Goal: Task Accomplishment & Management: Use online tool/utility

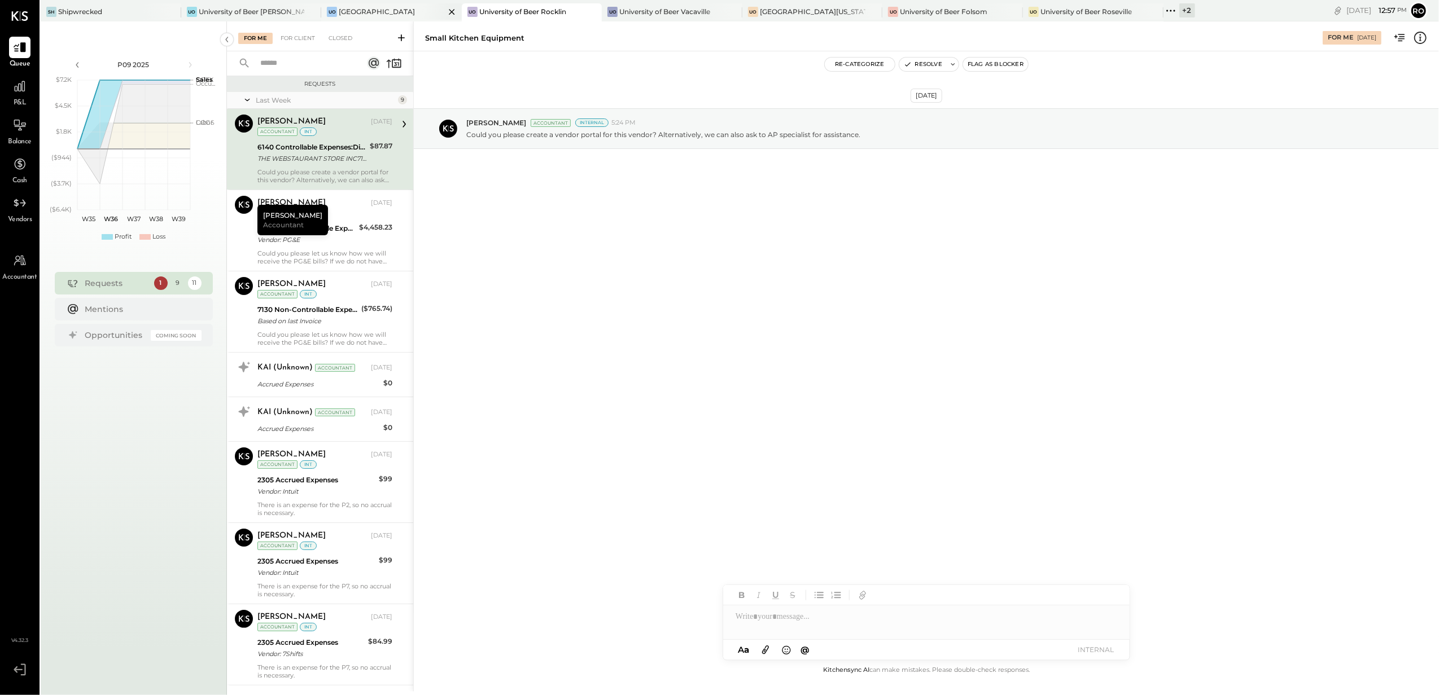
click at [394, 10] on div "[GEOGRAPHIC_DATA]" at bounding box center [377, 12] width 76 height 10
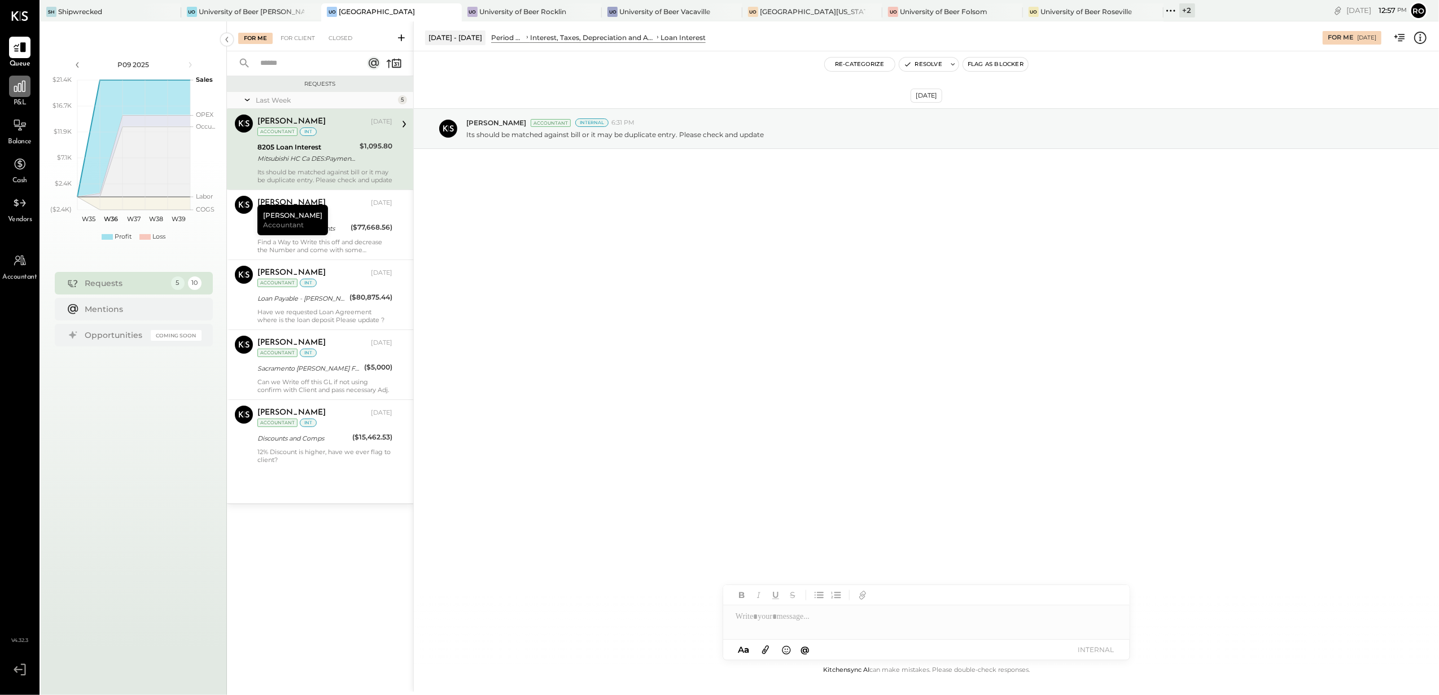
click at [19, 93] on icon at bounding box center [19, 86] width 15 height 15
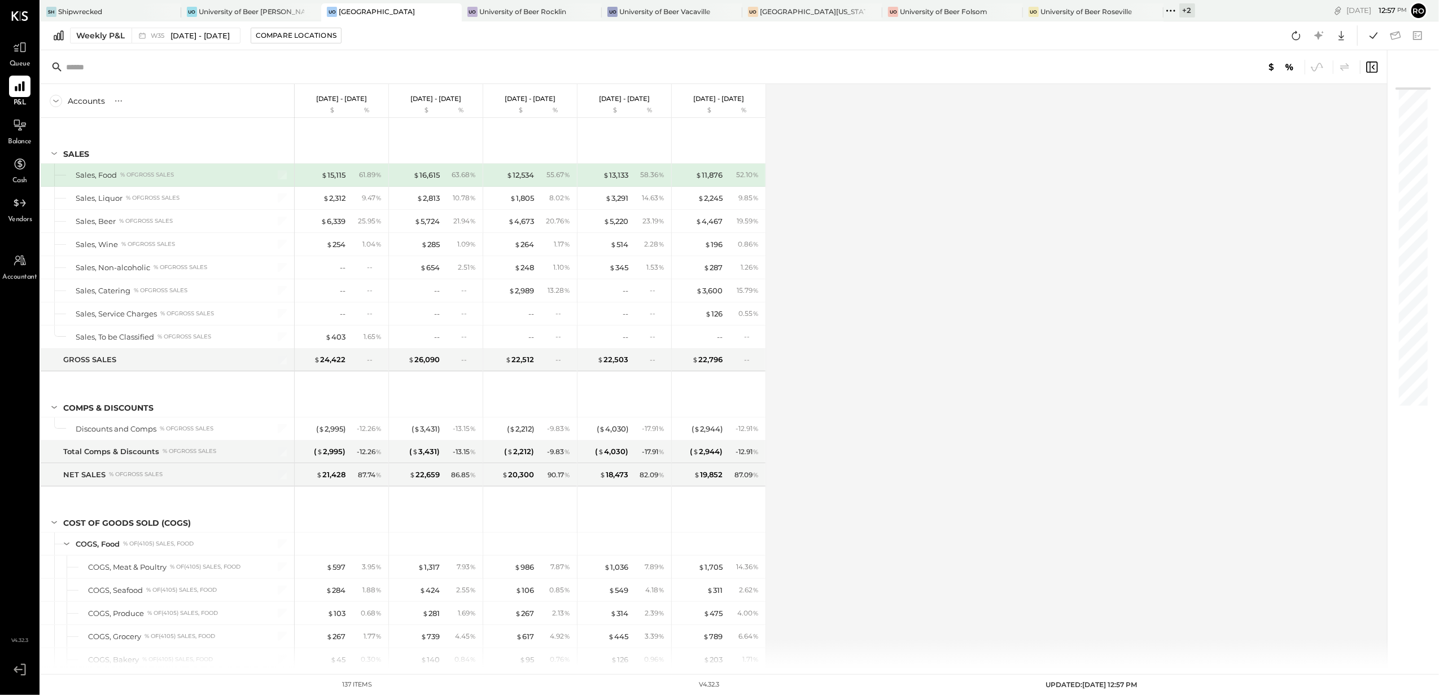
click at [100, 45] on div "Weekly P&L W35 Aug 25 - 31, 2025 Compare Locations Google Sheets Excel" at bounding box center [740, 35] width 1398 height 29
click at [97, 37] on div "Weekly P&L" at bounding box center [100, 35] width 49 height 11
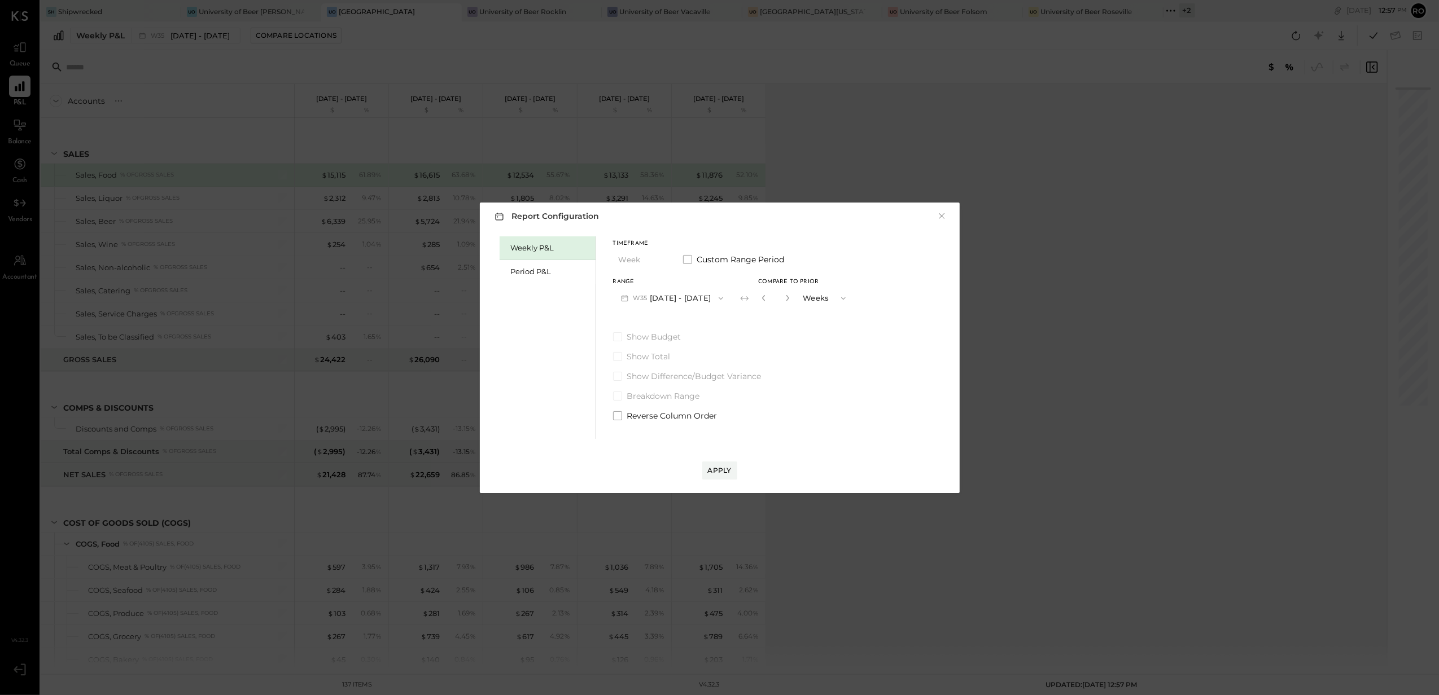
click at [541, 247] on div "Weekly P&L" at bounding box center [550, 248] width 79 height 11
click at [697, 297] on button "W36 Sep 1 - 7, 2025" at bounding box center [672, 298] width 119 height 21
click at [686, 260] on span at bounding box center [687, 259] width 9 height 9
click at [680, 297] on button "Sep 1, 2025" at bounding box center [646, 298] width 67 height 21
click at [766, 388] on div "Show Budget Show Total Show Difference/Budget Variance Breakdown Range Reverse …" at bounding box center [700, 376] width 174 height 90
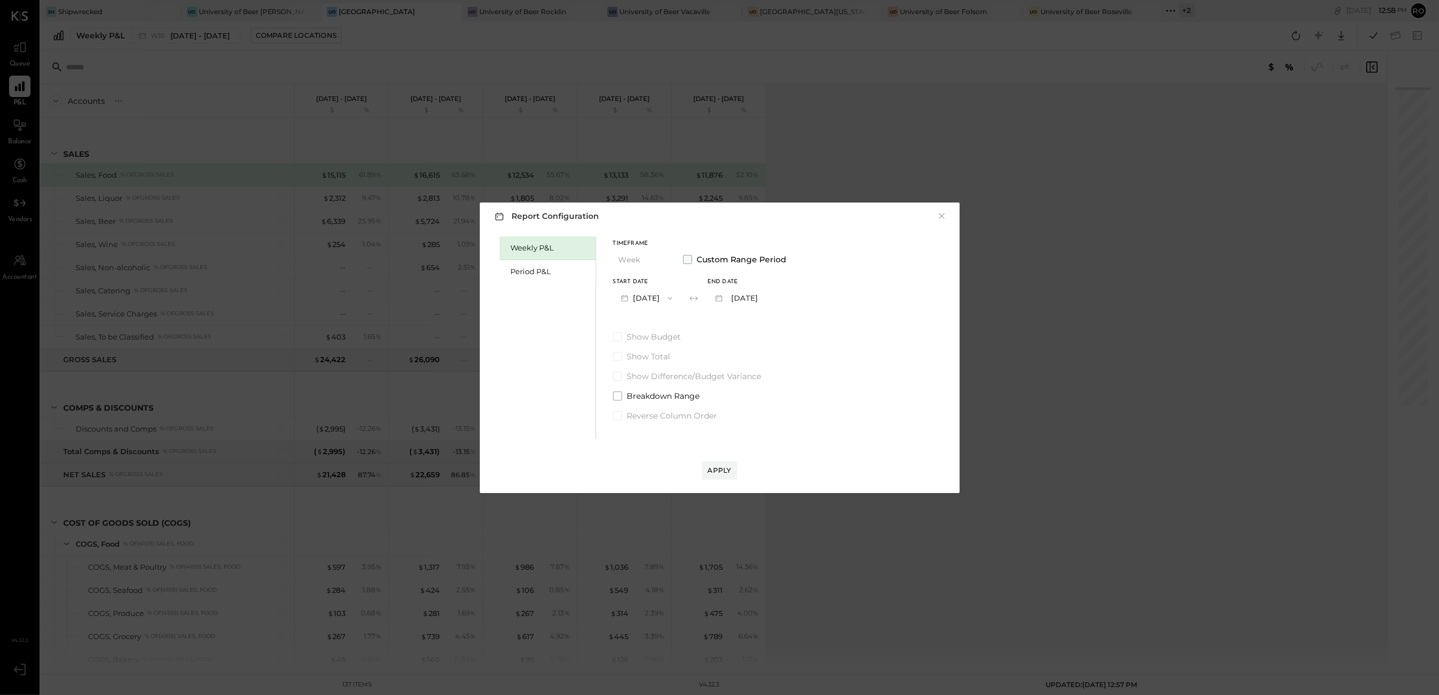
click at [689, 261] on span at bounding box center [687, 259] width 9 height 9
click at [559, 278] on div "Period P&L" at bounding box center [548, 272] width 96 height 24
click at [650, 262] on span "button" at bounding box center [656, 260] width 15 height 9
click at [645, 275] on div "Quarter" at bounding box center [641, 280] width 55 height 20
drag, startPoint x: 800, startPoint y: 376, endPoint x: 784, endPoint y: 405, distance: 33.6
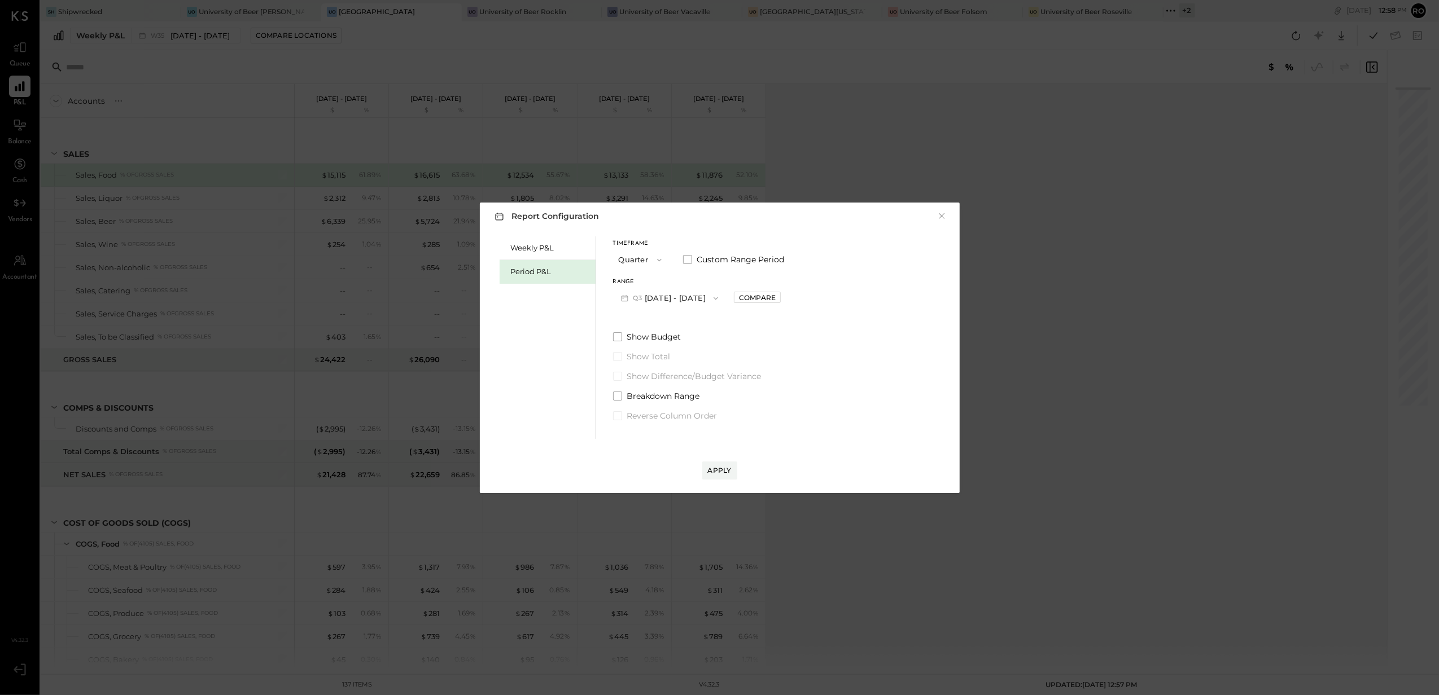
click at [785, 377] on label "Show Difference/Budget Variance" at bounding box center [699, 376] width 172 height 11
click at [705, 457] on div "Apply" at bounding box center [719, 459] width 457 height 41
click at [712, 469] on div "Apply" at bounding box center [720, 471] width 24 height 10
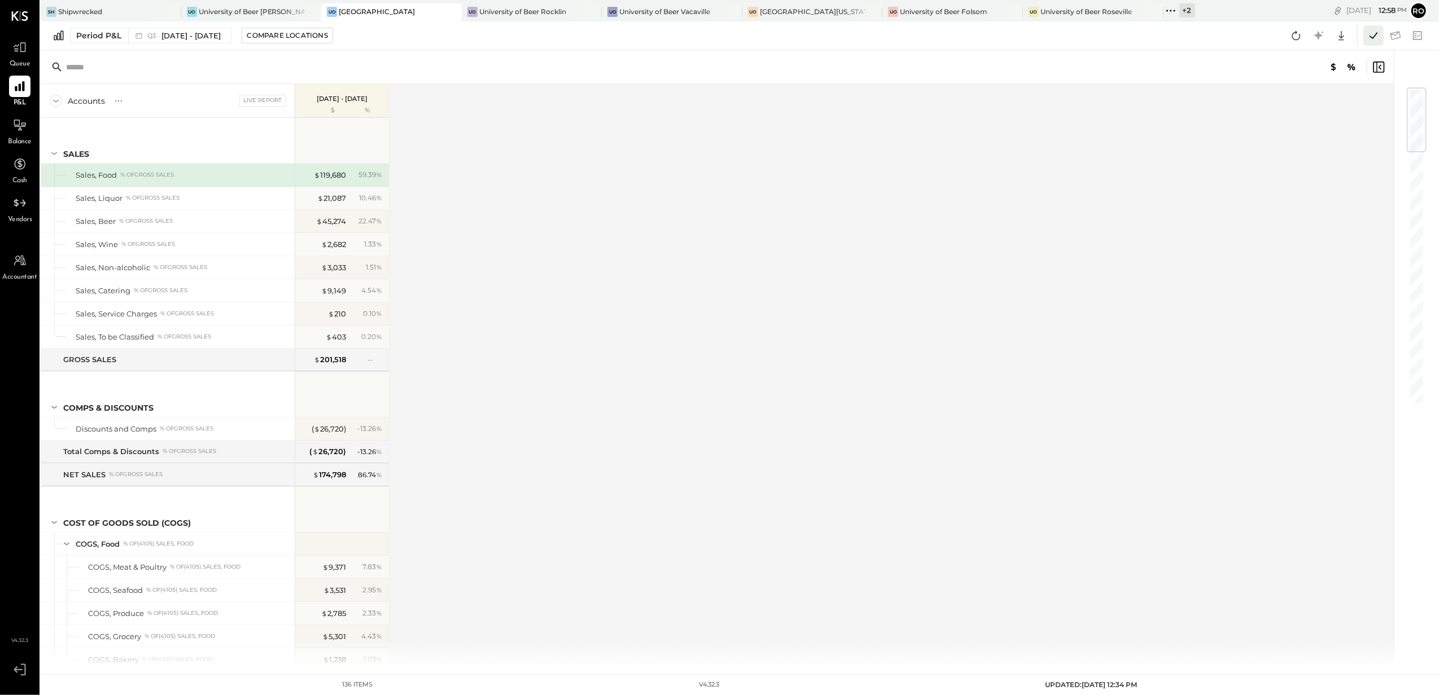
click at [1369, 41] on icon at bounding box center [1373, 35] width 15 height 15
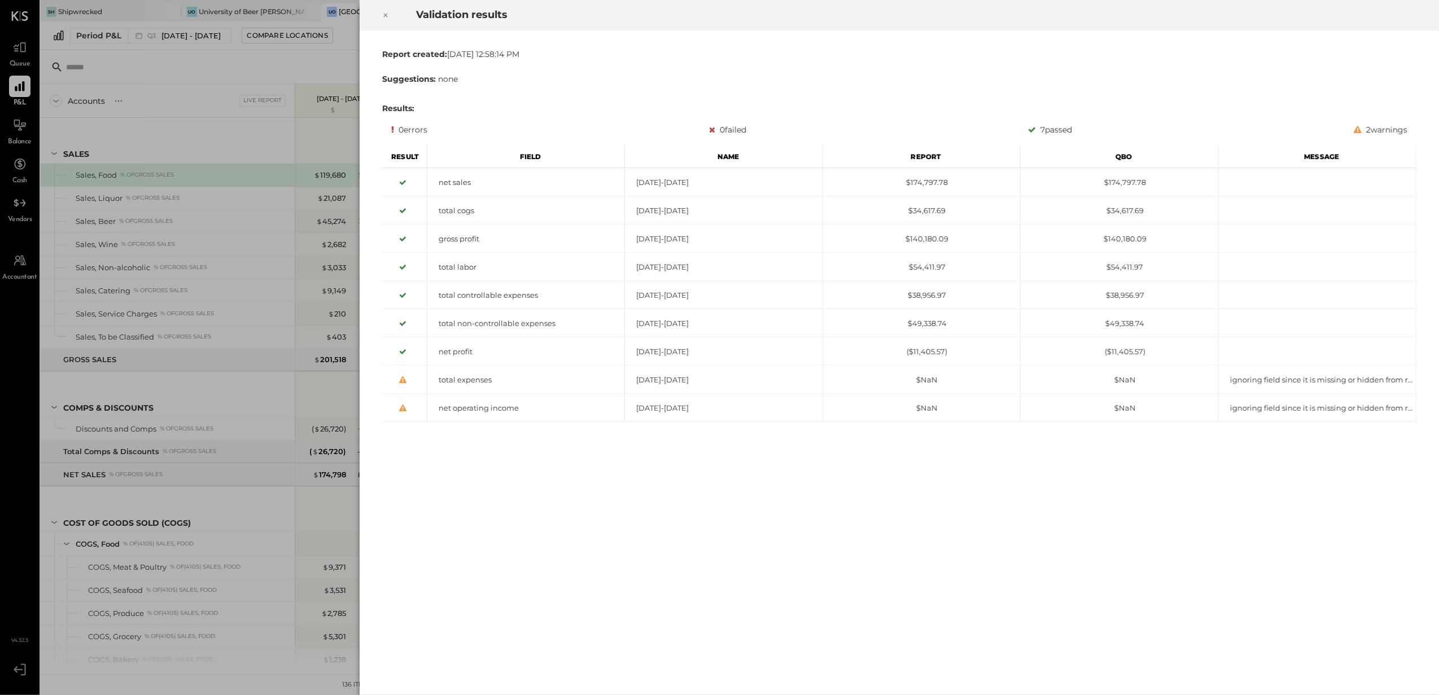
drag, startPoint x: 383, startPoint y: 15, endPoint x: 374, endPoint y: 23, distance: 12.4
click at [382, 15] on icon at bounding box center [385, 15] width 7 height 14
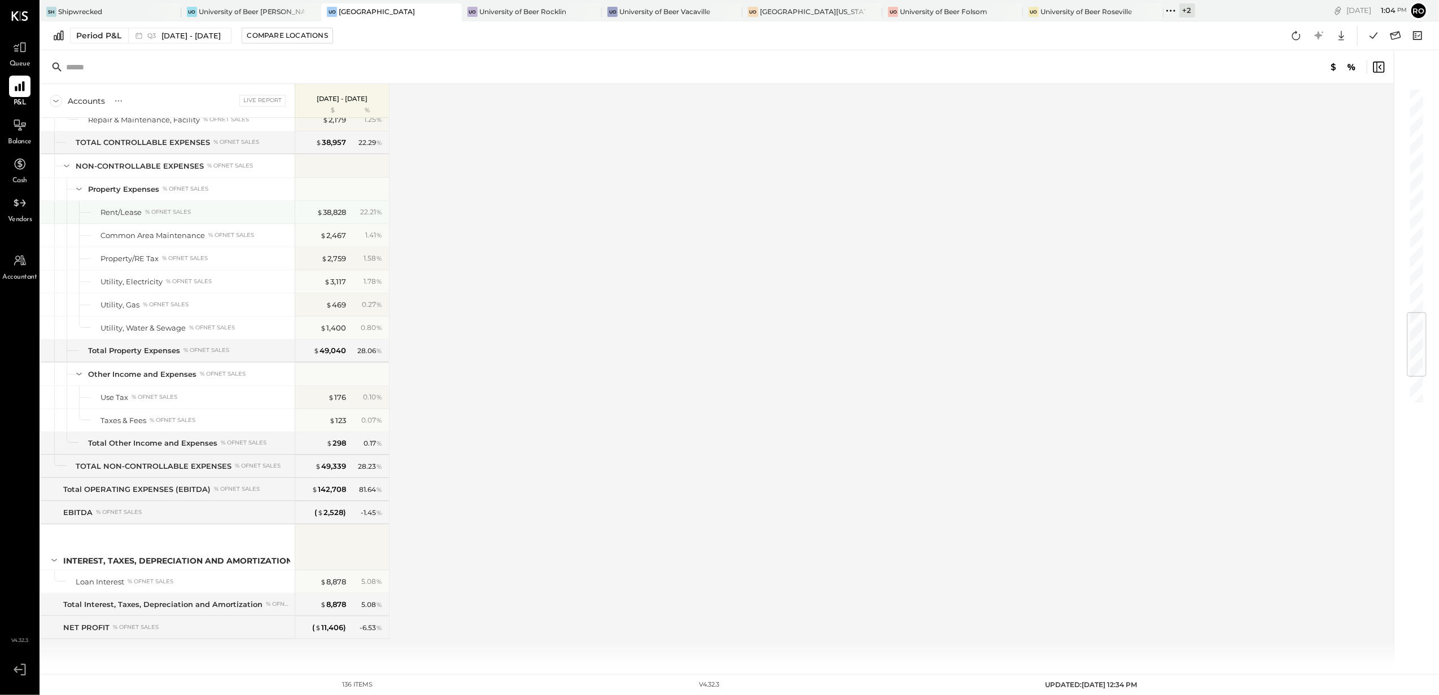
scroll to position [1908, 0]
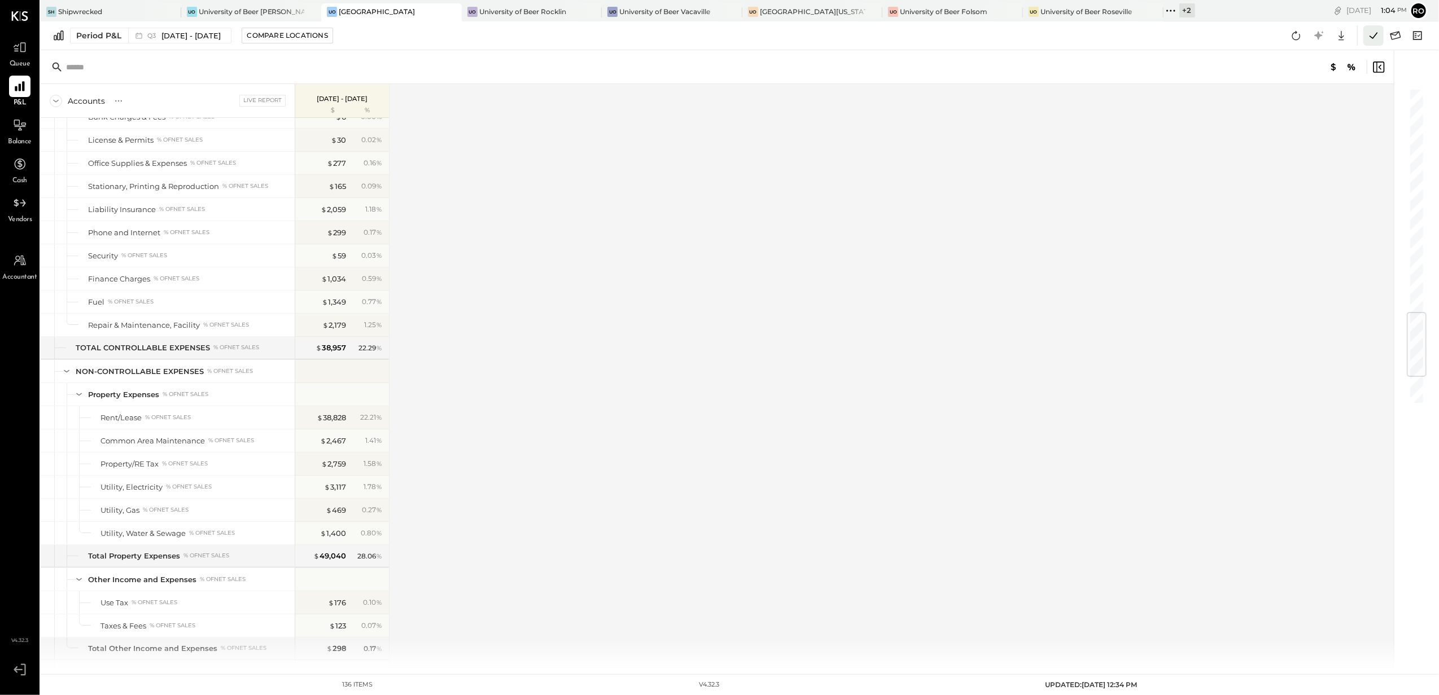
click at [1369, 40] on icon at bounding box center [1373, 35] width 15 height 15
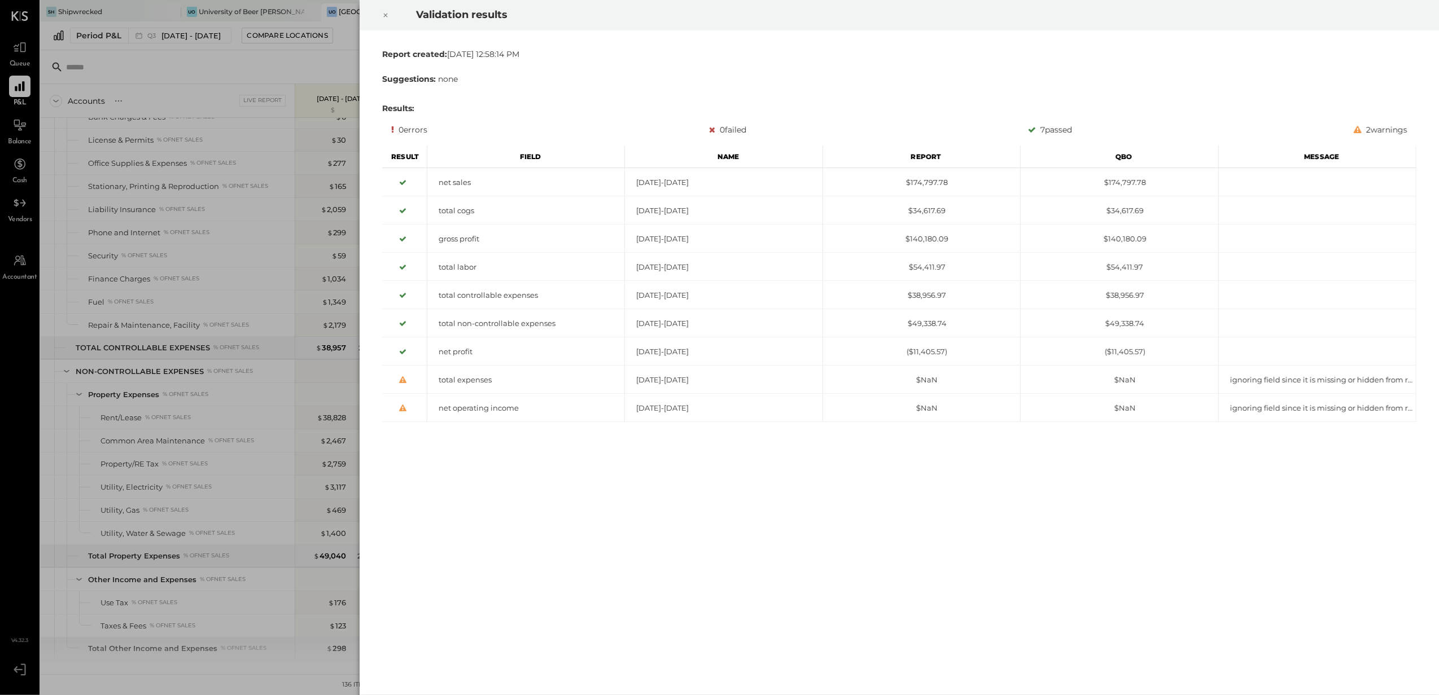
click at [385, 15] on icon at bounding box center [386, 16] width 4 height 4
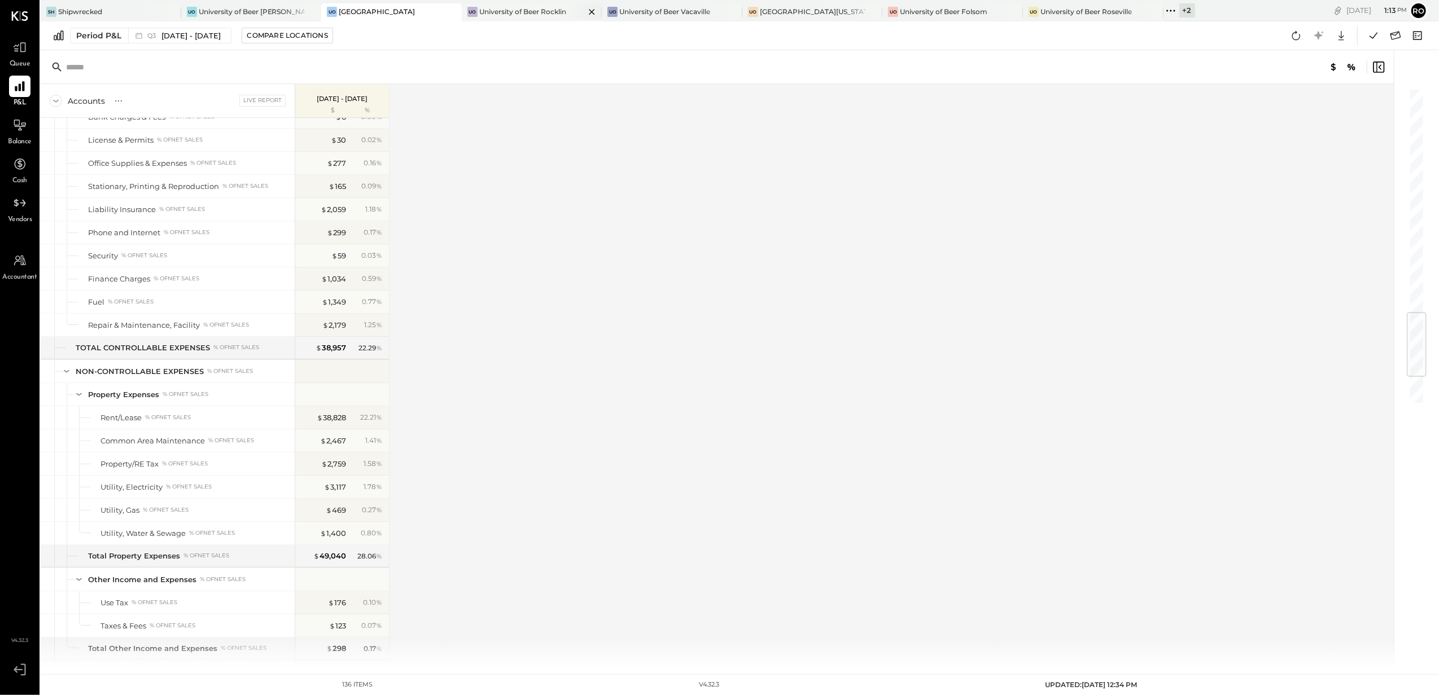
click at [575, 3] on div at bounding box center [582, 11] width 40 height 16
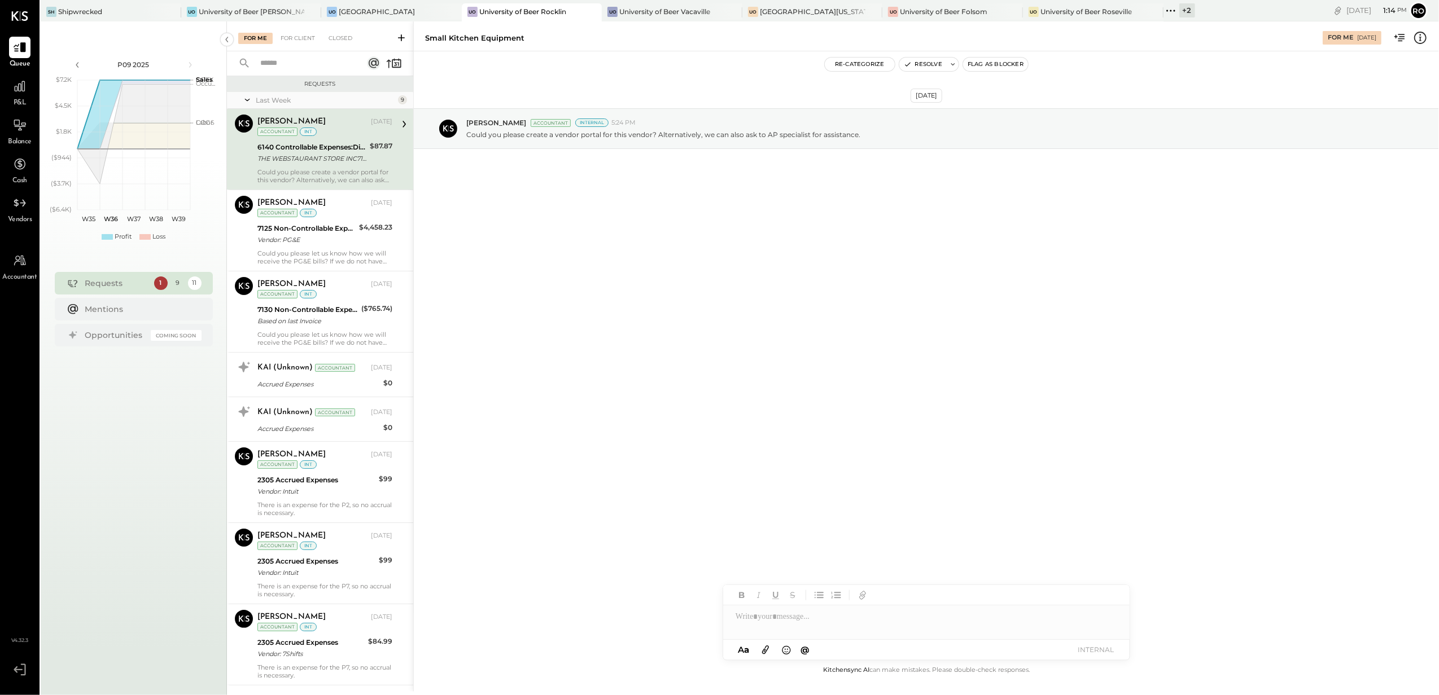
click at [19, 102] on span "P&L" at bounding box center [20, 103] width 13 height 10
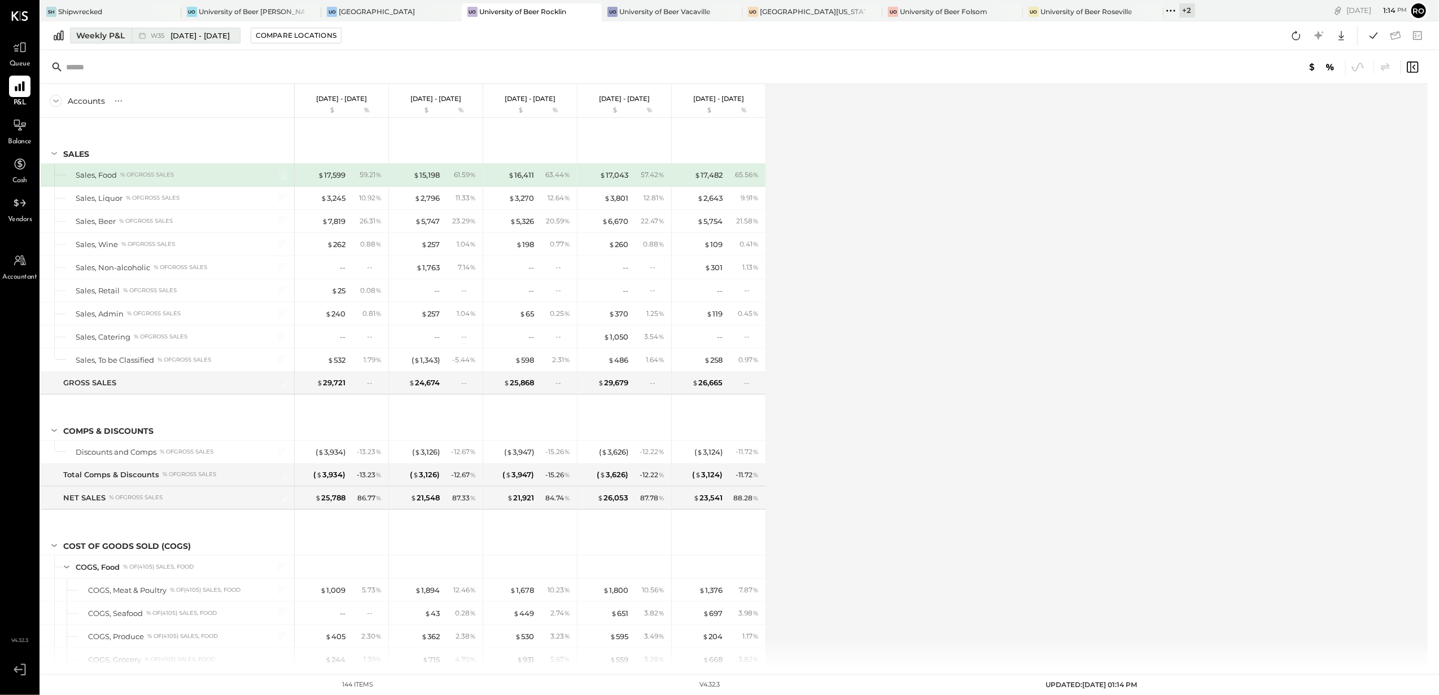
click at [93, 38] on div "Weekly P&L" at bounding box center [100, 35] width 49 height 11
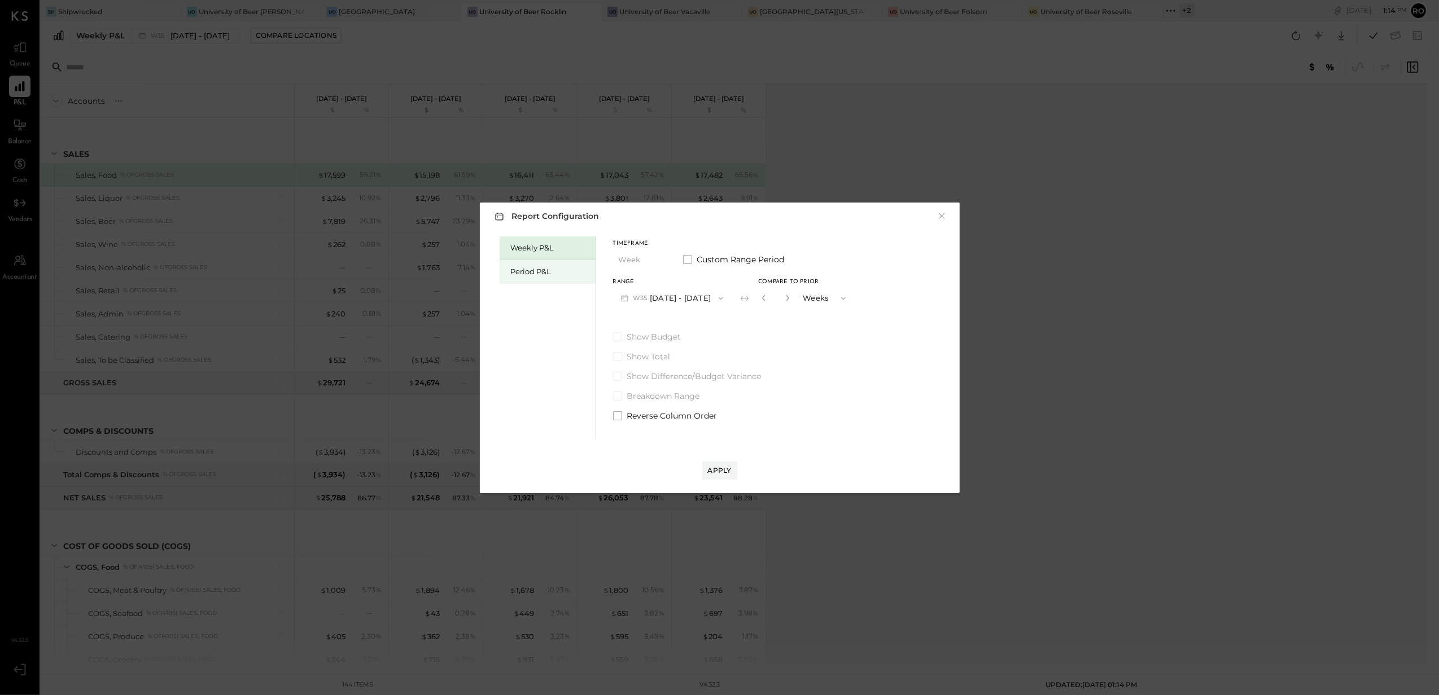
click at [557, 269] on div "Period P&L" at bounding box center [550, 271] width 79 height 11
click at [646, 265] on button "Period" at bounding box center [641, 260] width 56 height 21
click at [651, 280] on div "Quarter" at bounding box center [641, 280] width 55 height 20
click at [717, 473] on div "Apply" at bounding box center [720, 471] width 24 height 10
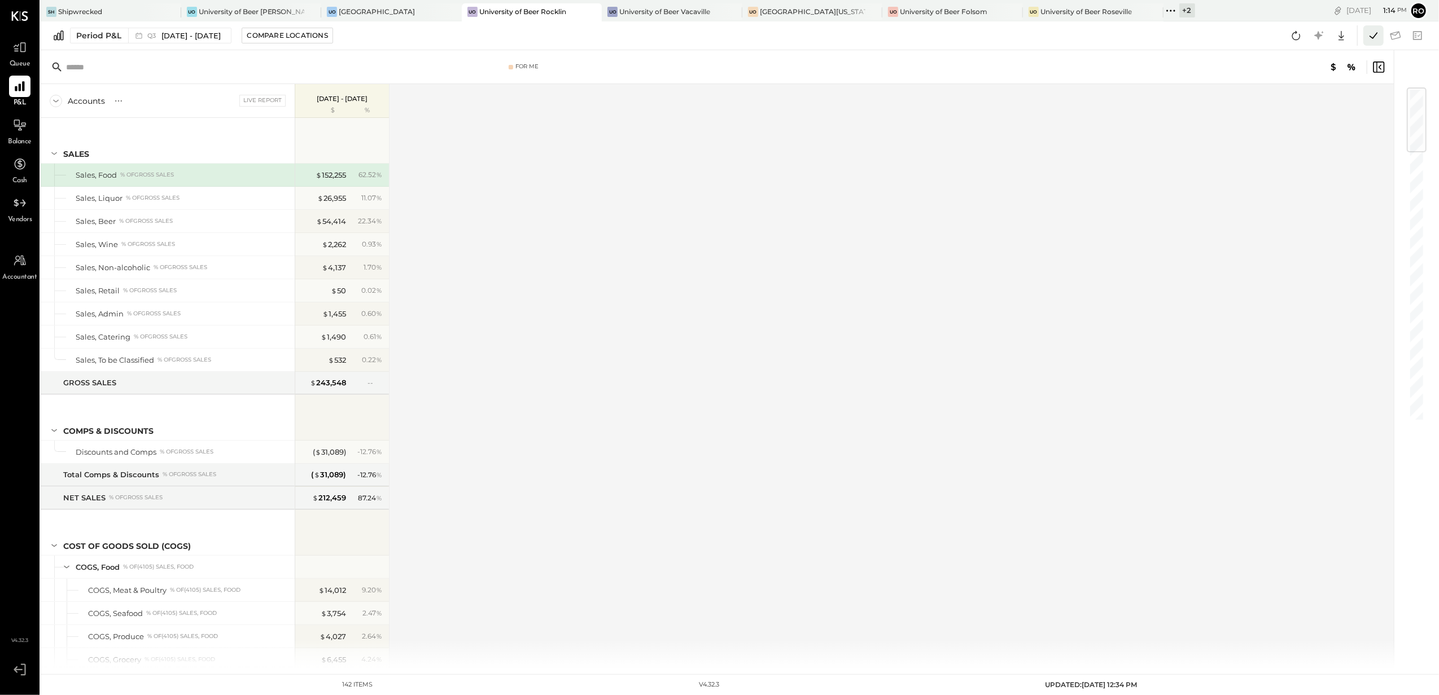
click at [1376, 32] on icon at bounding box center [1373, 35] width 15 height 15
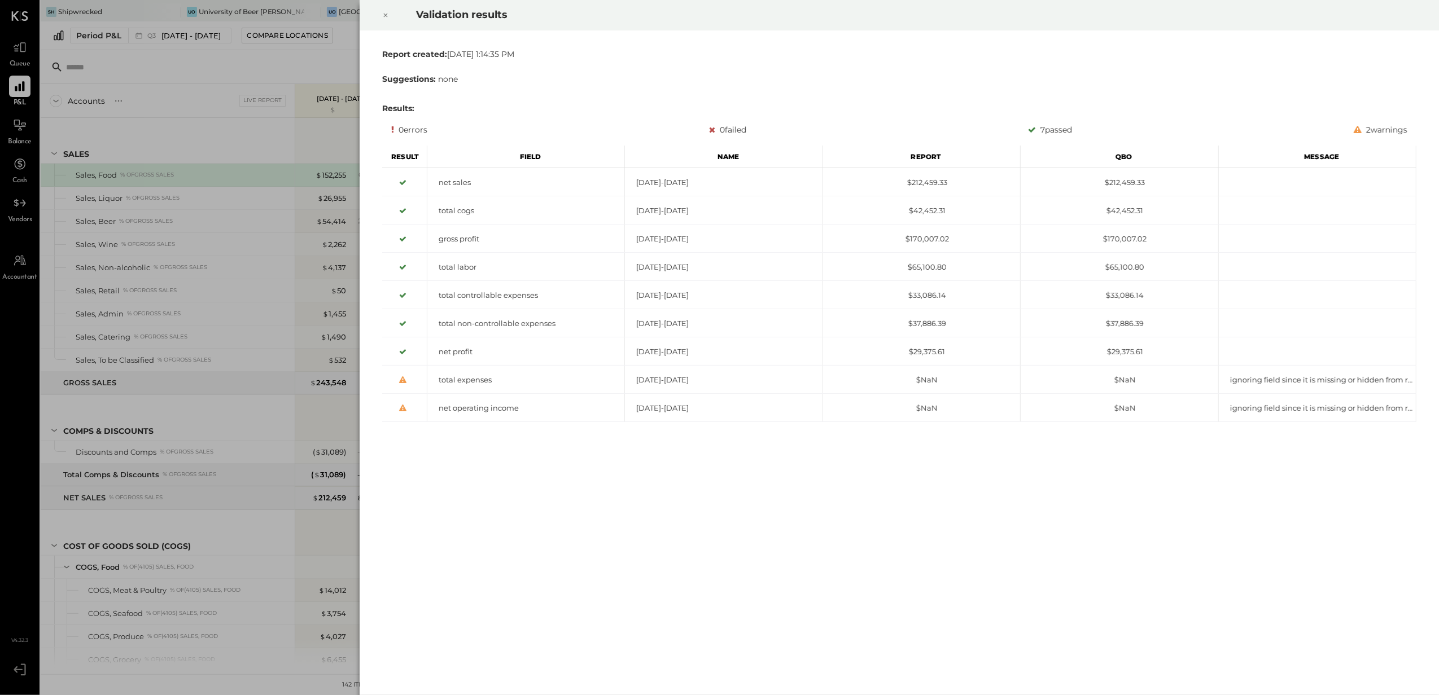
click at [382, 16] on icon at bounding box center [385, 15] width 7 height 14
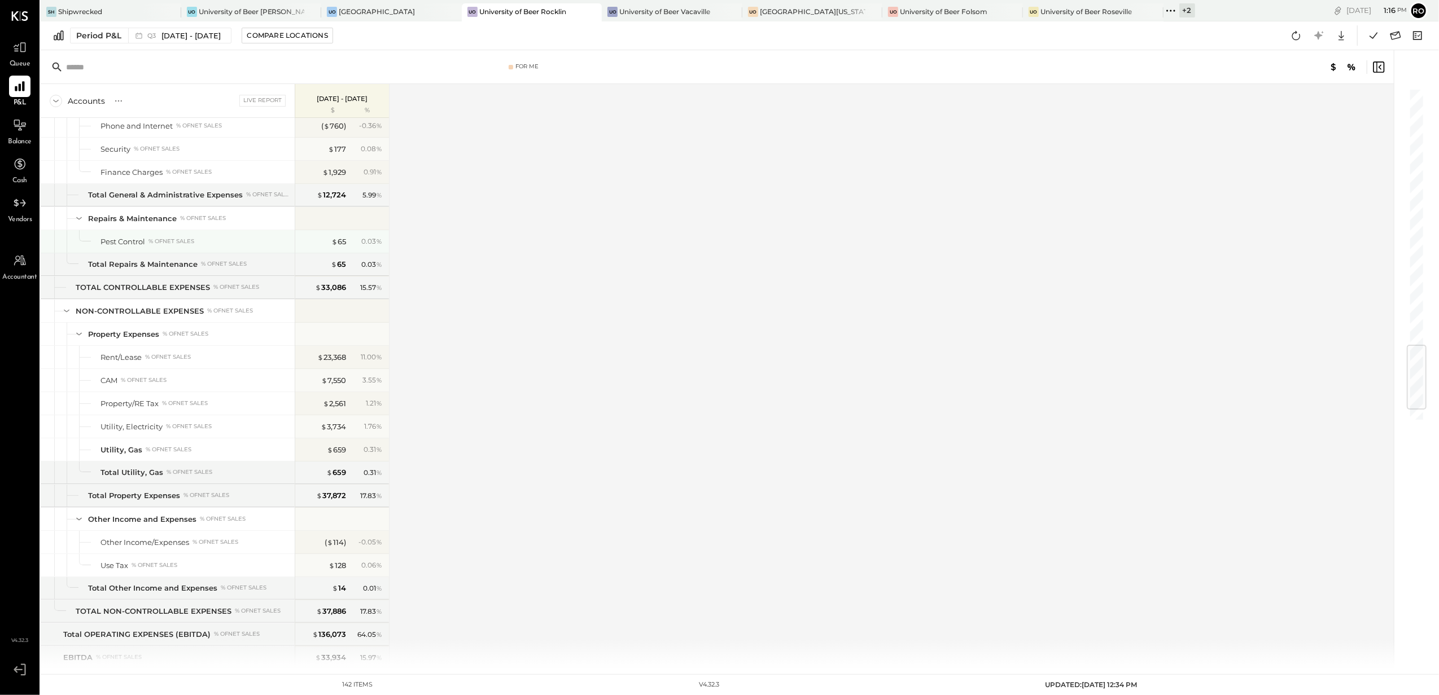
scroll to position [2182, 0]
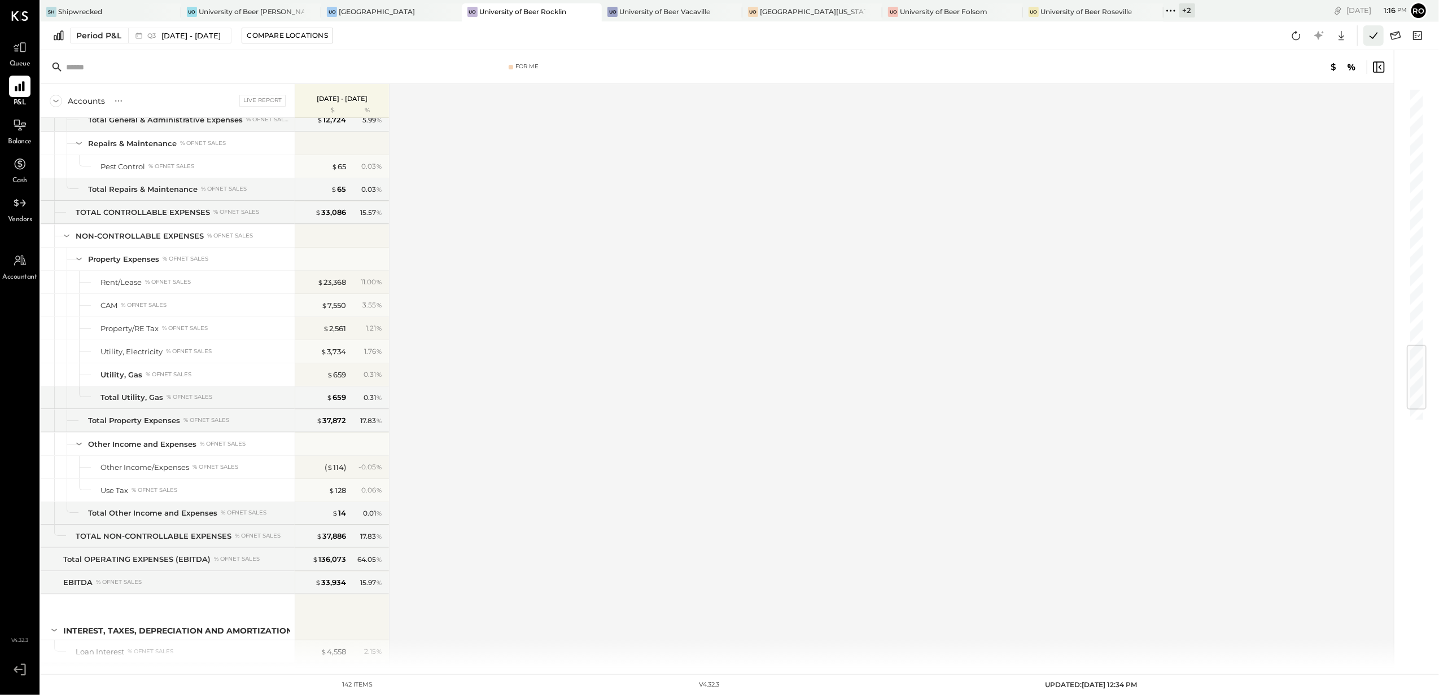
click at [1377, 40] on icon at bounding box center [1373, 35] width 15 height 15
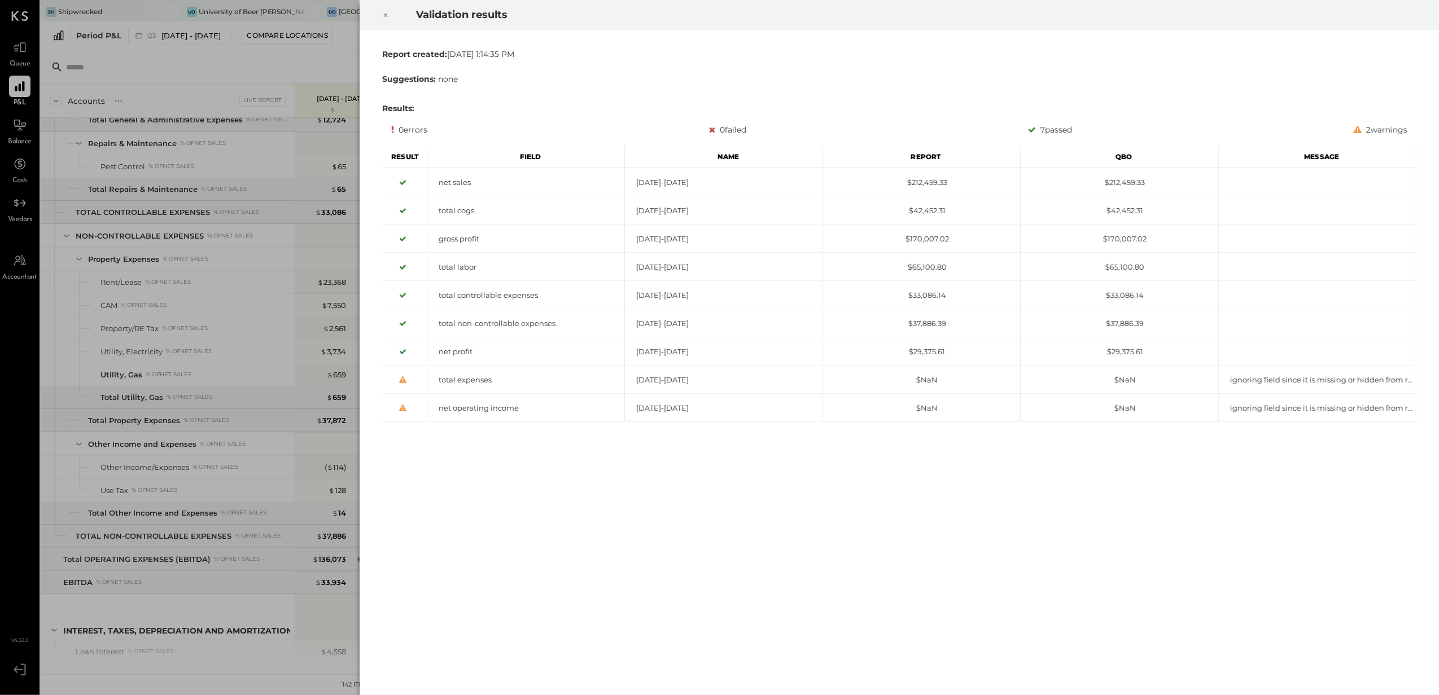
click at [380, 14] on div at bounding box center [385, 15] width 25 height 32
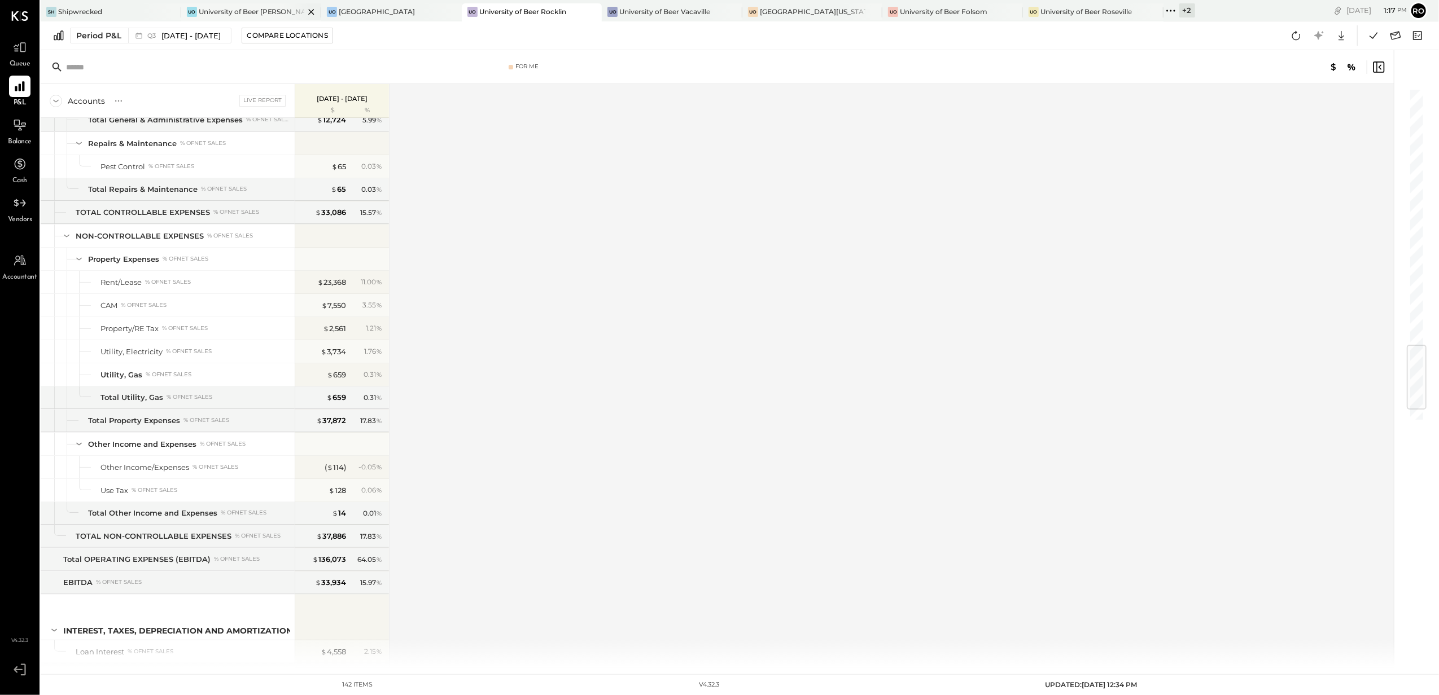
click at [233, 7] on div "University of Beer [PERSON_NAME]" at bounding box center [252, 12] width 106 height 10
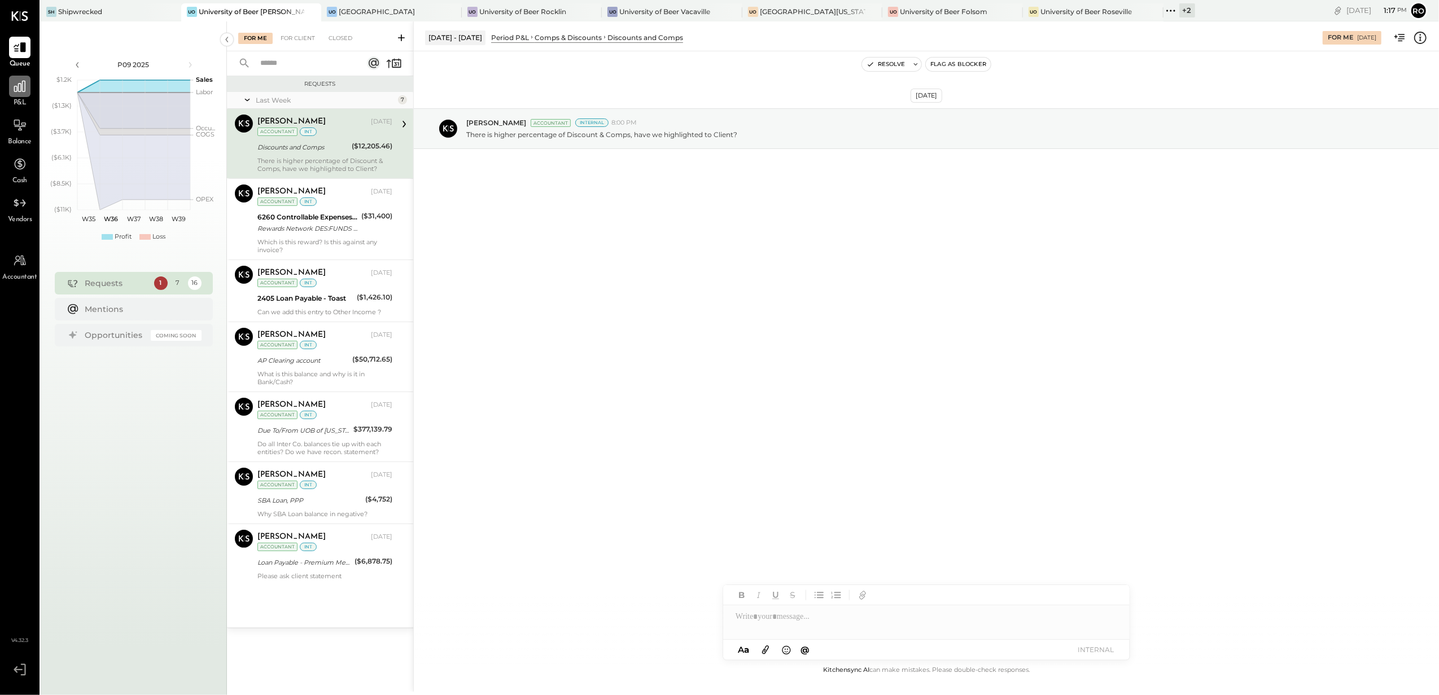
click at [19, 89] on icon at bounding box center [19, 86] width 15 height 15
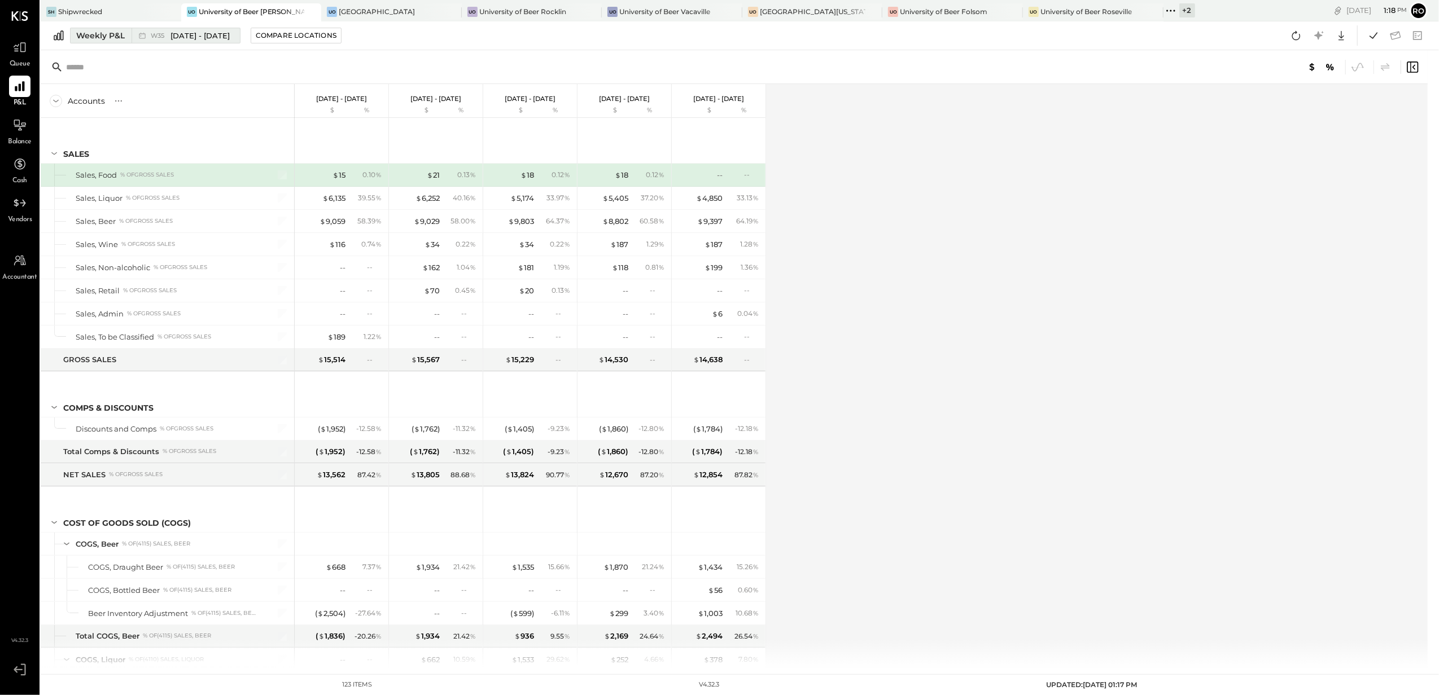
click at [93, 36] on div "Weekly P&L" at bounding box center [100, 35] width 49 height 11
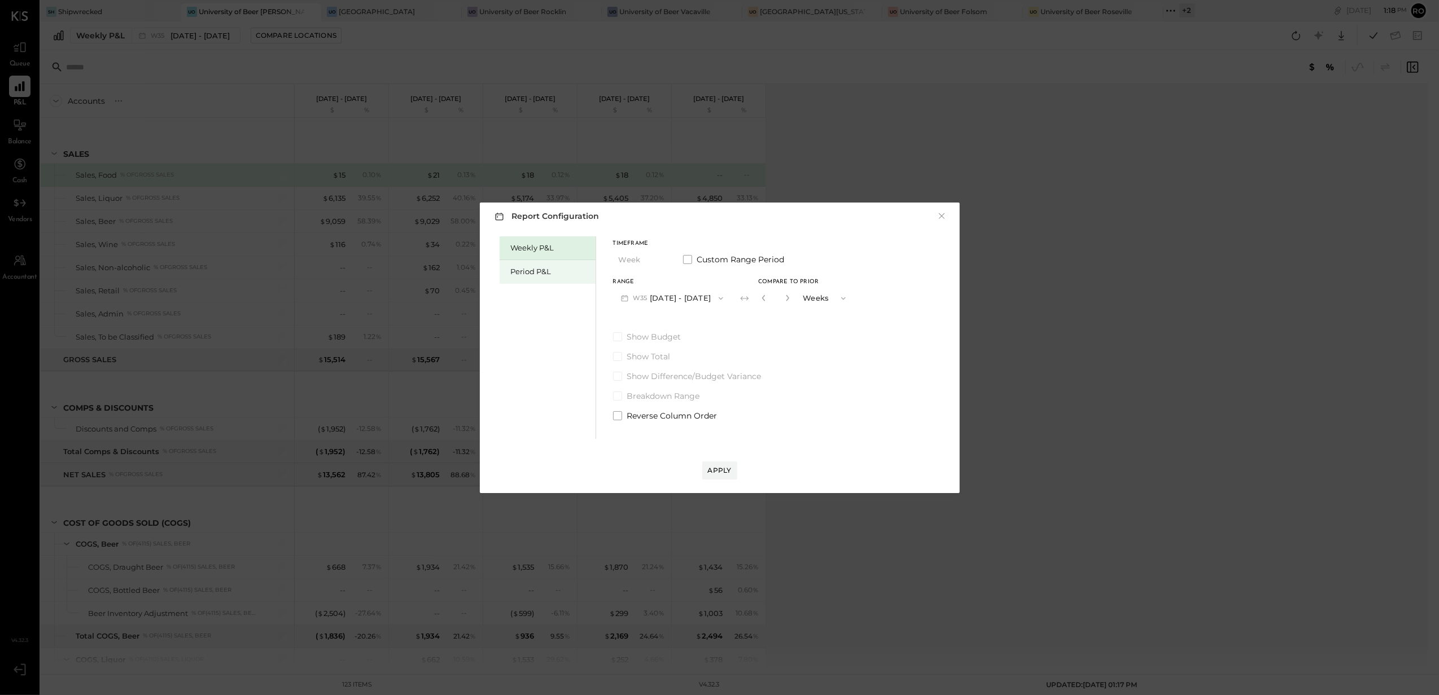
click at [537, 277] on div "Period P&L" at bounding box center [550, 271] width 79 height 11
click at [650, 262] on span "button" at bounding box center [656, 260] width 15 height 9
click at [639, 317] on div "Year" at bounding box center [641, 320] width 55 height 20
click at [628, 263] on button "Year" at bounding box center [641, 260] width 56 height 21
click at [633, 283] on div "Quarter" at bounding box center [641, 280] width 55 height 20
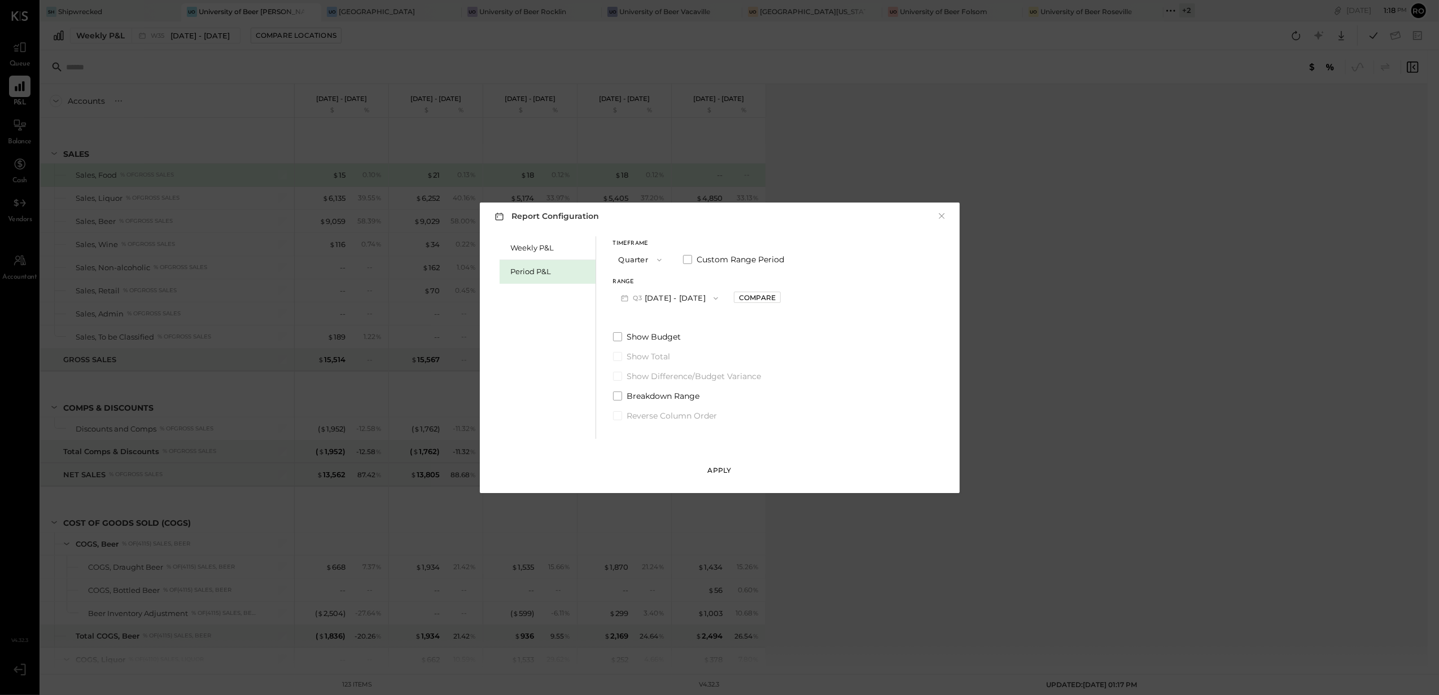
click at [719, 468] on div "Apply" at bounding box center [720, 471] width 24 height 10
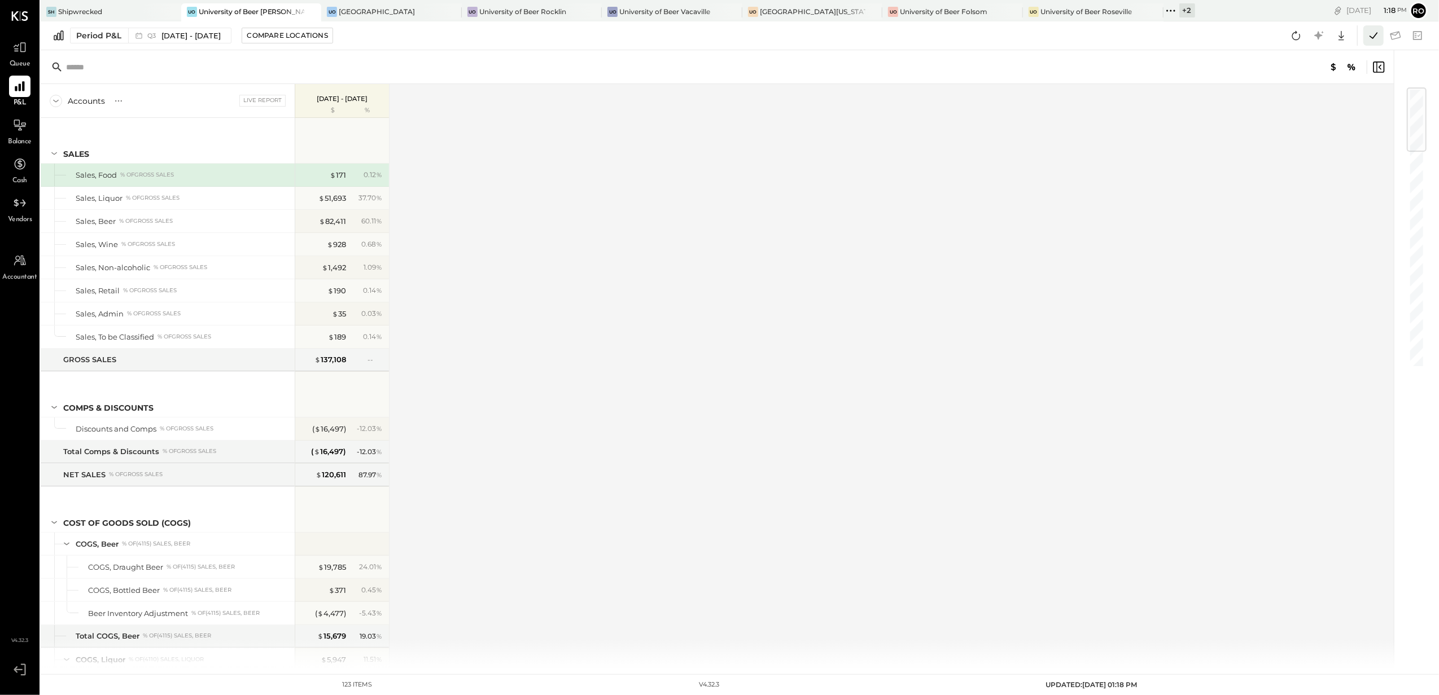
click at [1367, 35] on icon at bounding box center [1373, 35] width 15 height 15
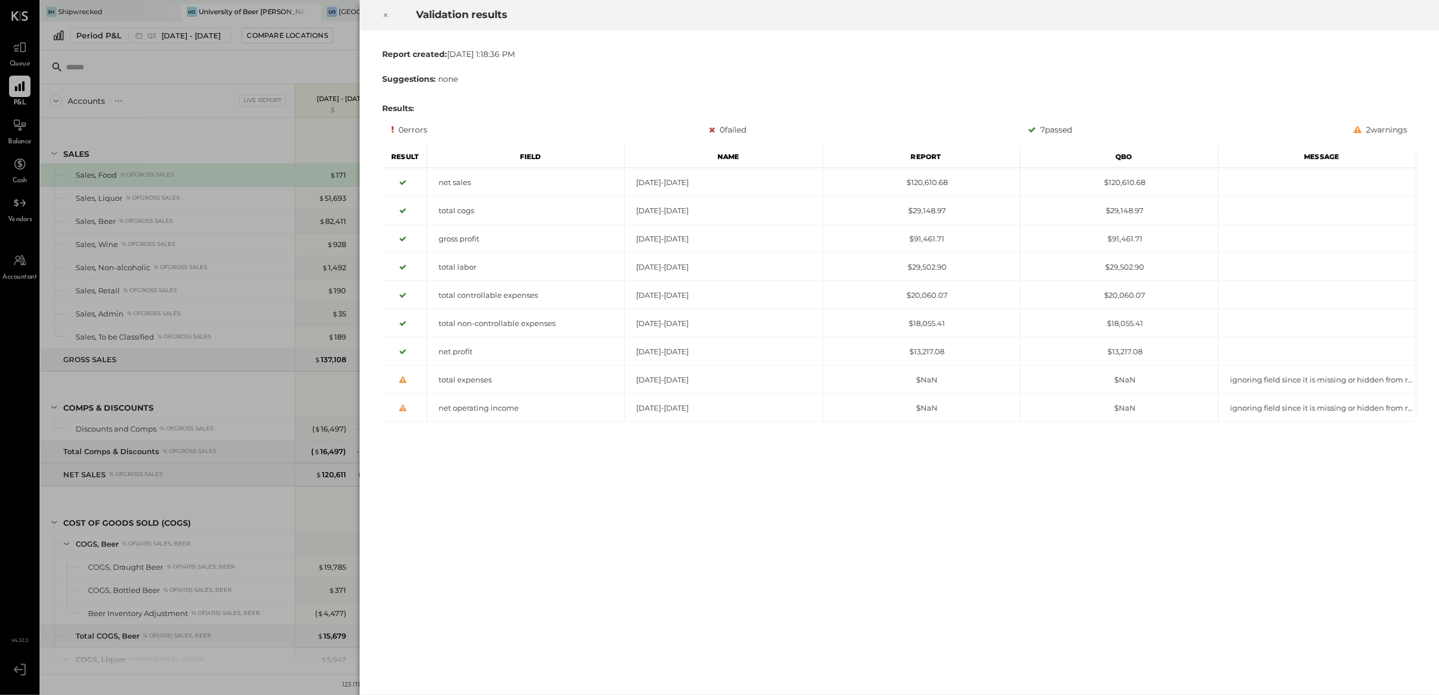
click at [387, 11] on icon at bounding box center [385, 15] width 7 height 14
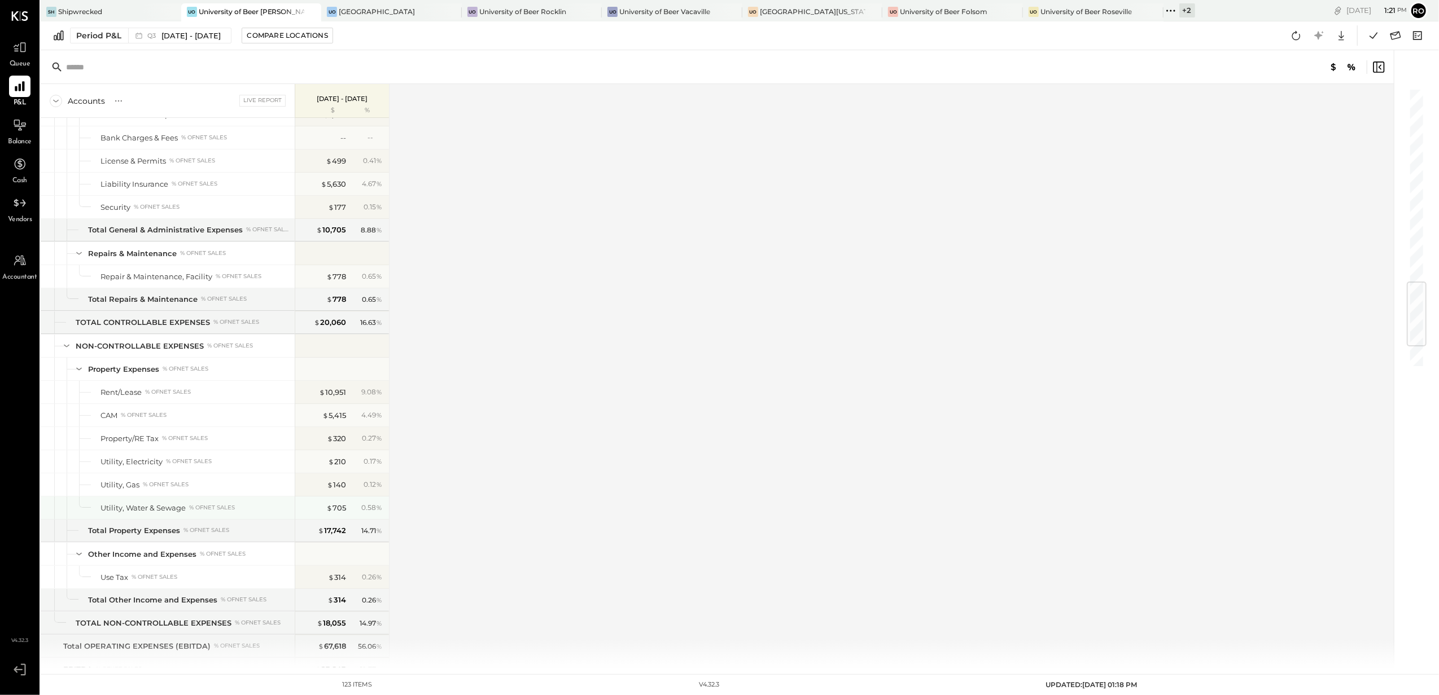
scroll to position [1731, 0]
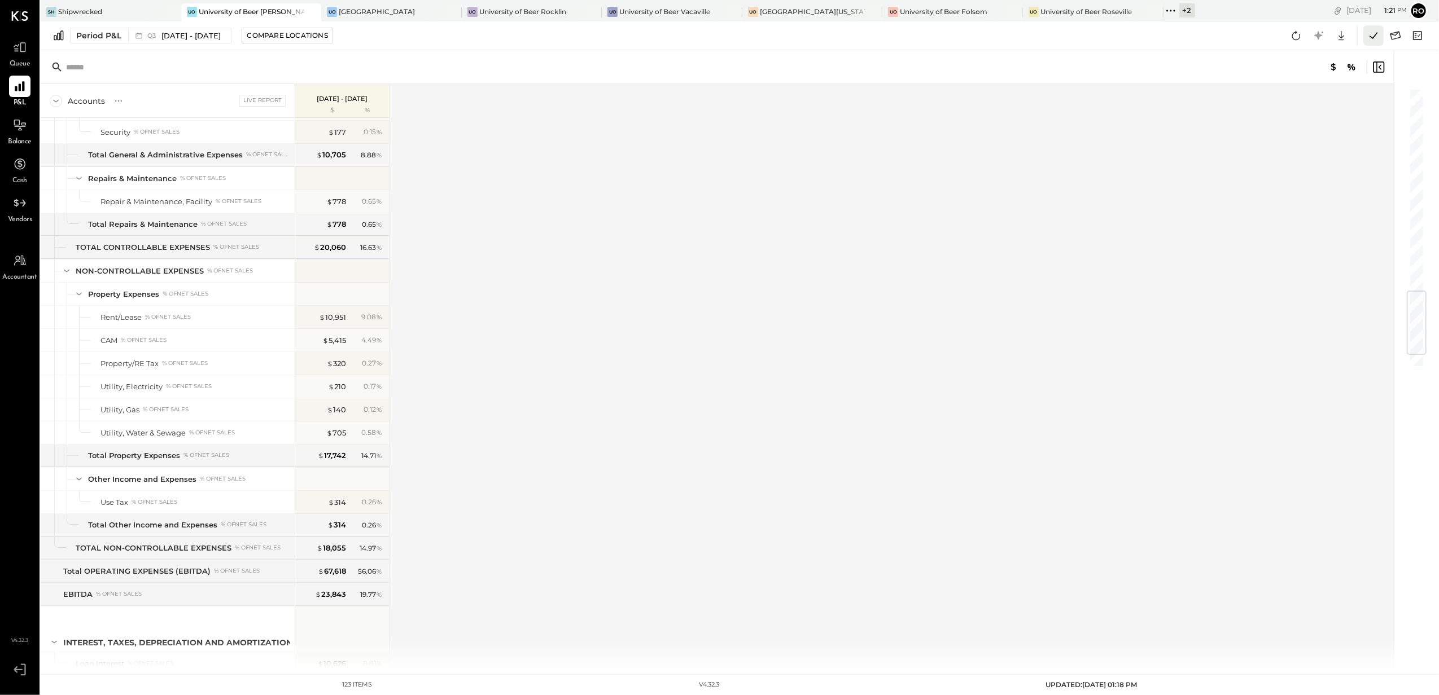
click at [1376, 38] on icon at bounding box center [1373, 35] width 15 height 15
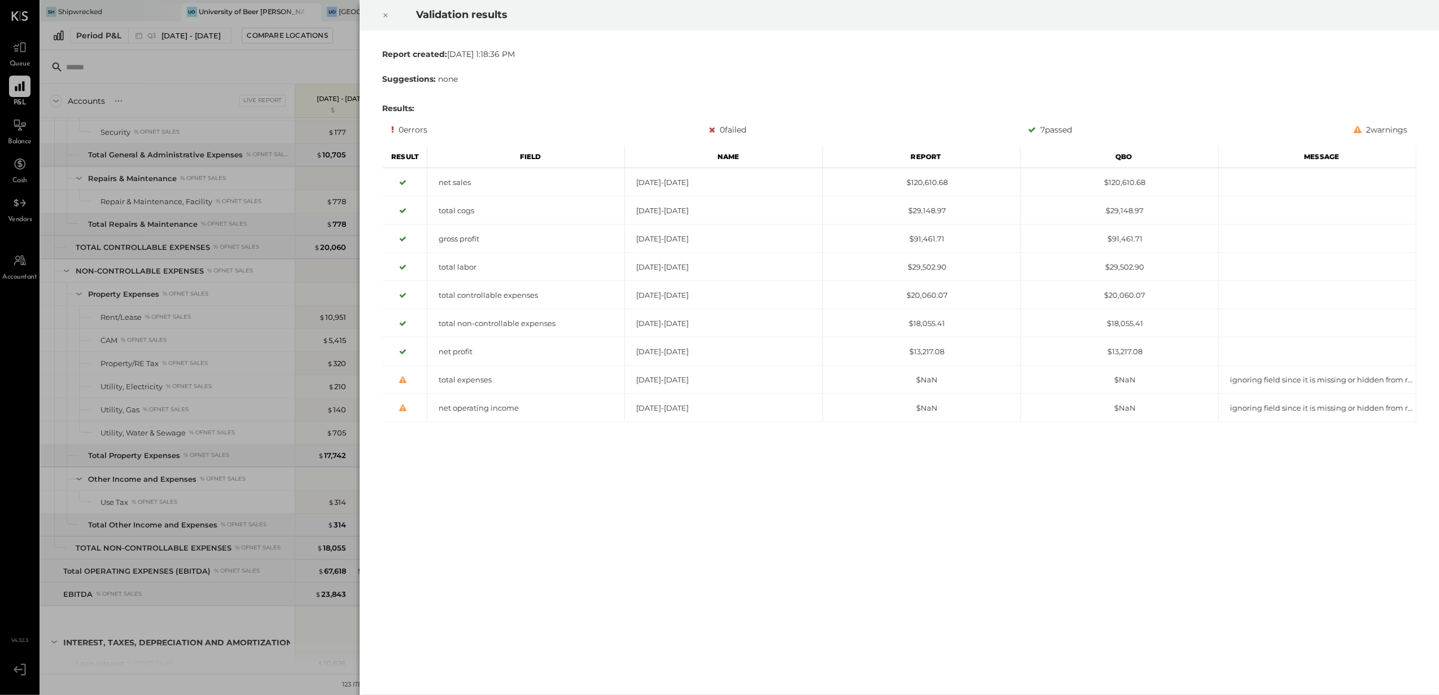
click at [384, 15] on icon at bounding box center [385, 15] width 7 height 14
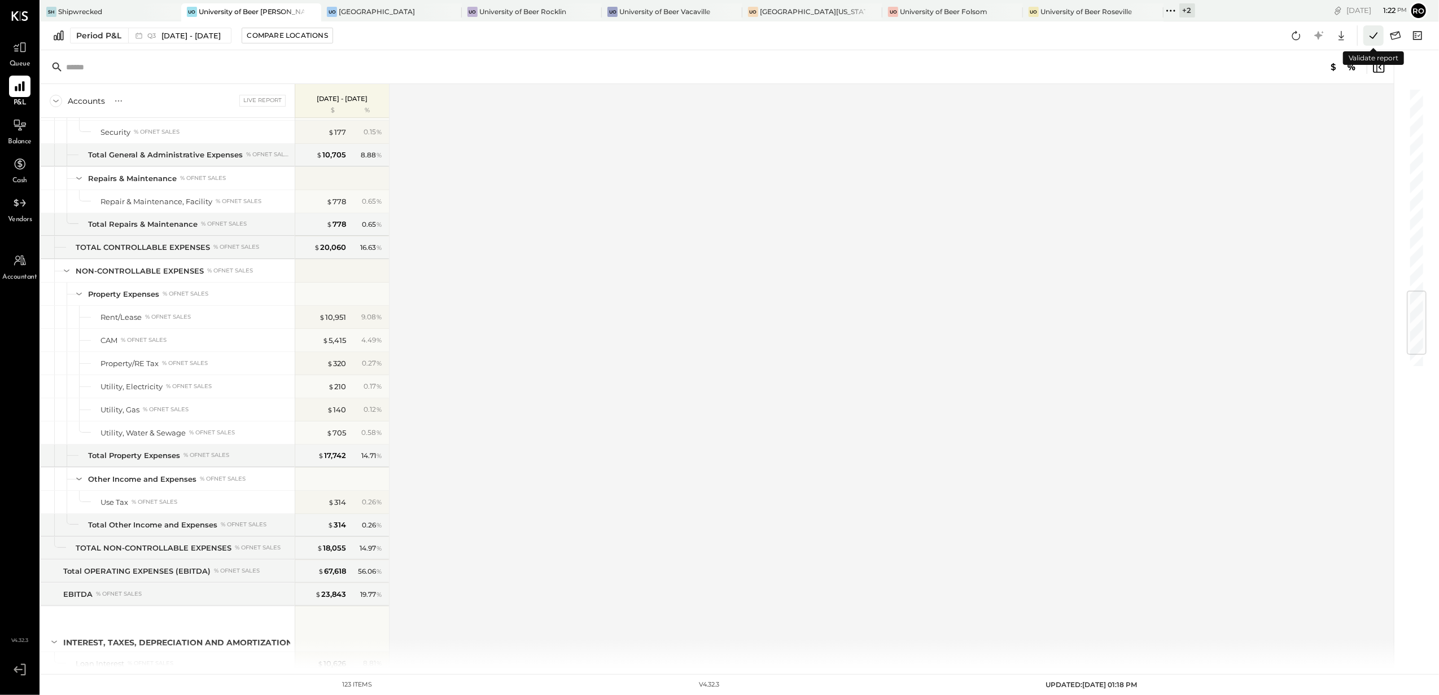
click at [1366, 35] on icon at bounding box center [1373, 35] width 15 height 15
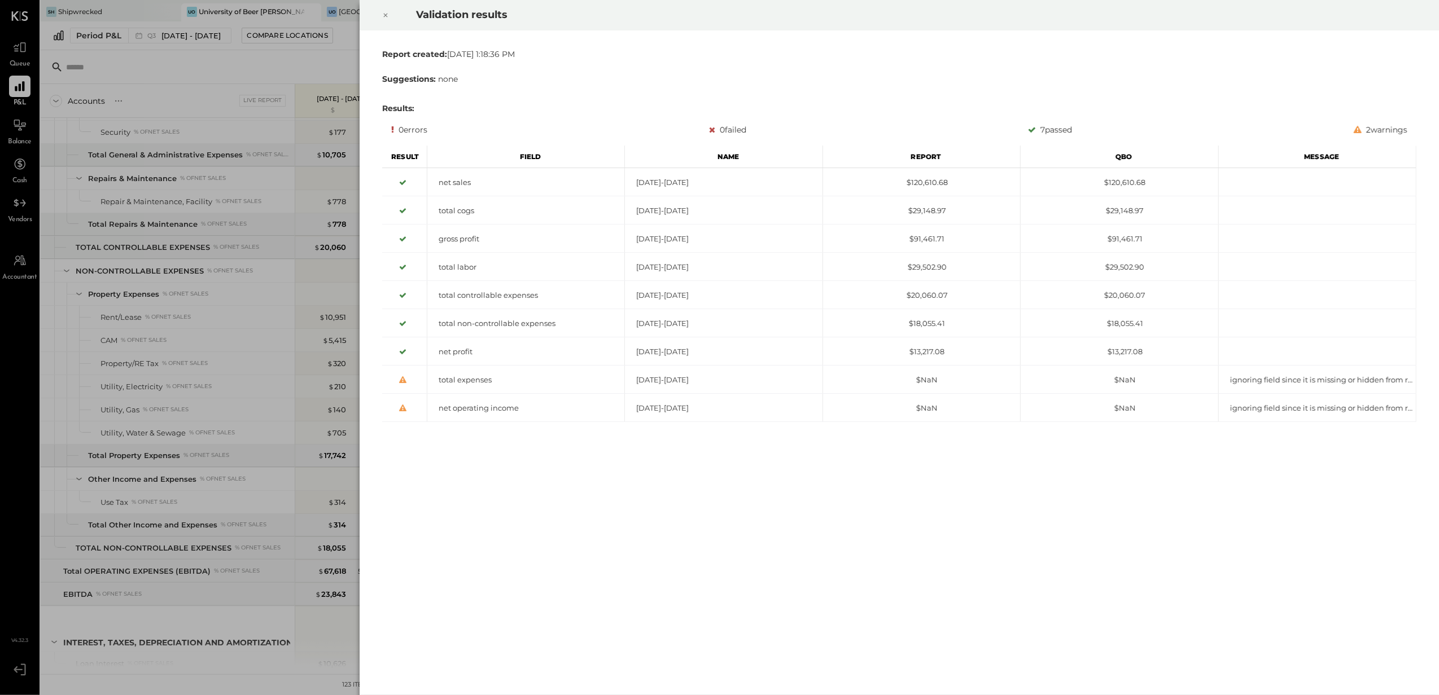
click at [384, 16] on icon at bounding box center [385, 15] width 7 height 14
